Goal: Transaction & Acquisition: Download file/media

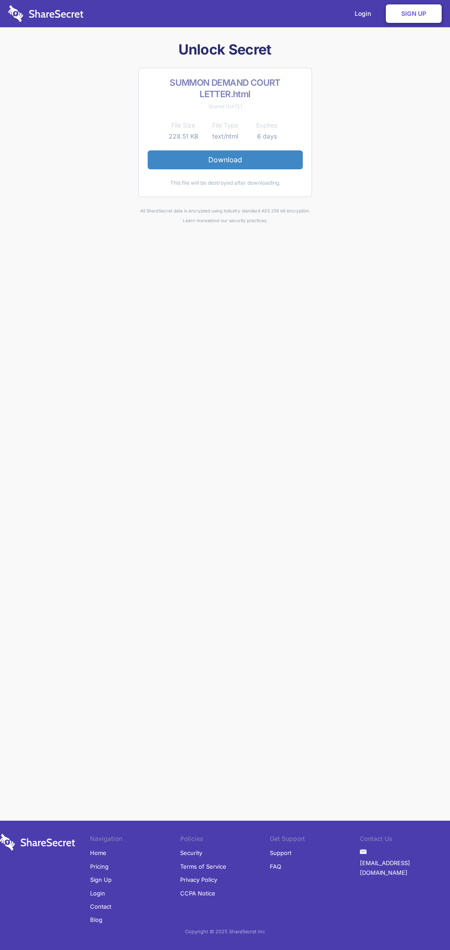
click at [225, 160] on link "Download" at bounding box center [225, 159] width 155 height 18
